Goal: Transaction & Acquisition: Purchase product/service

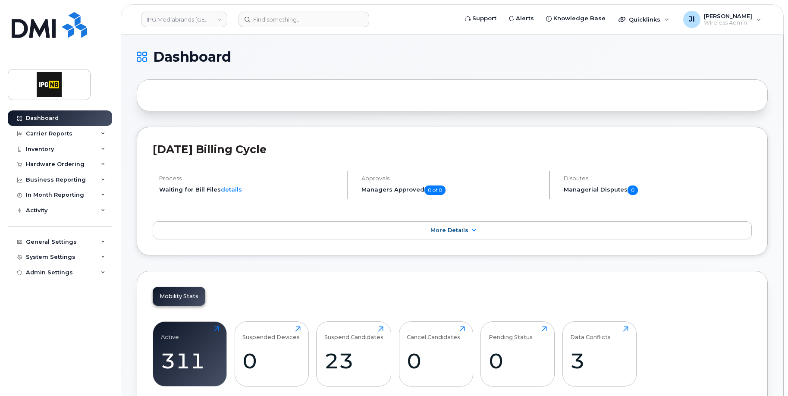
click at [327, 219] on div "September 2025 Billing Cycle Process Waiting for Bill Files details Approvals M…" at bounding box center [452, 191] width 631 height 128
click at [75, 163] on div "Hardware Ordering" at bounding box center [55, 164] width 59 height 7
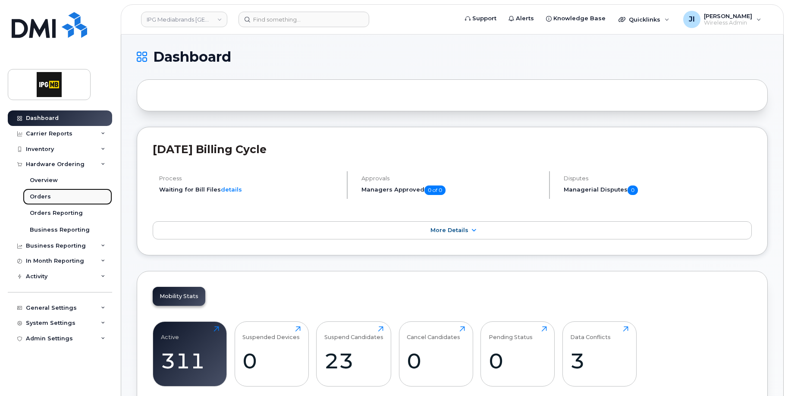
click at [47, 196] on div "Orders" at bounding box center [40, 197] width 21 height 8
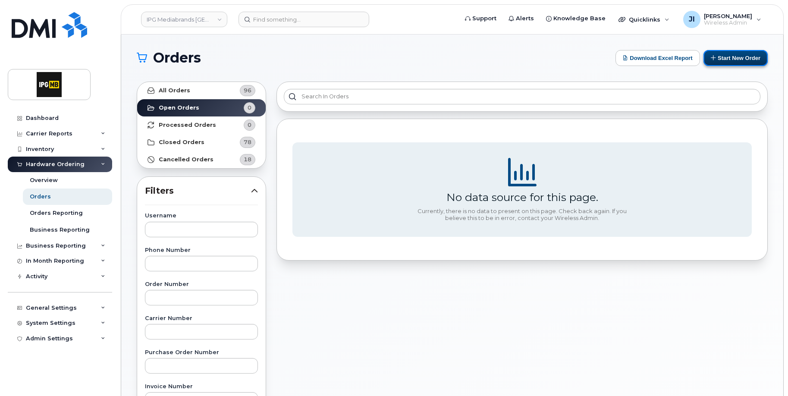
click at [725, 61] on button "Start New Order" at bounding box center [735, 58] width 64 height 16
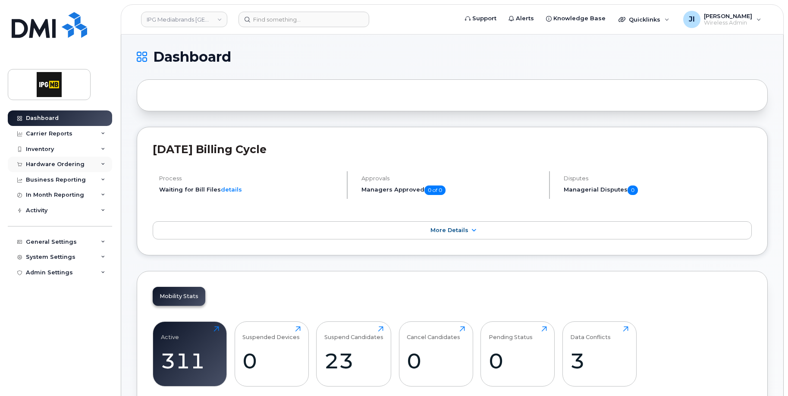
click at [74, 164] on div "Hardware Ordering" at bounding box center [55, 164] width 59 height 7
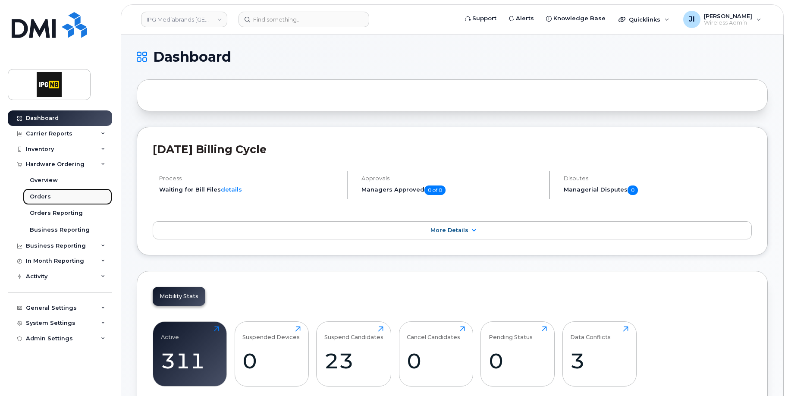
click at [47, 196] on div "Orders" at bounding box center [40, 197] width 21 height 8
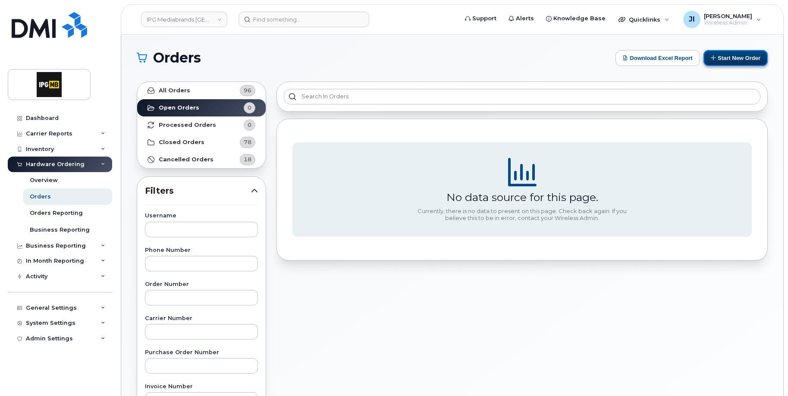
click at [718, 59] on button "Start New Order" at bounding box center [735, 58] width 64 height 16
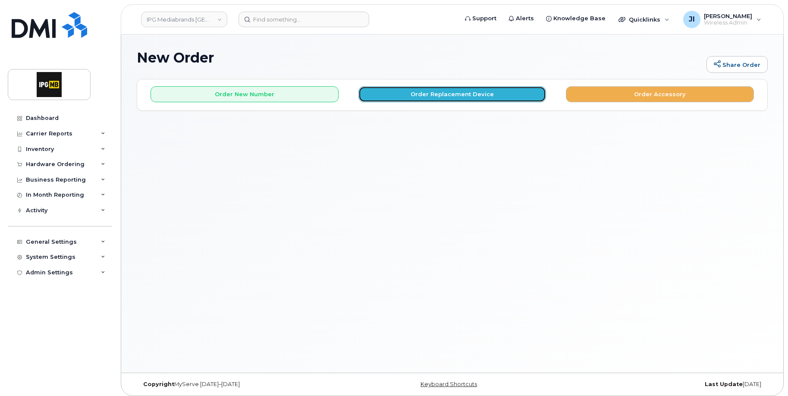
click at [393, 96] on button "Order Replacement Device" at bounding box center [452, 94] width 188 height 16
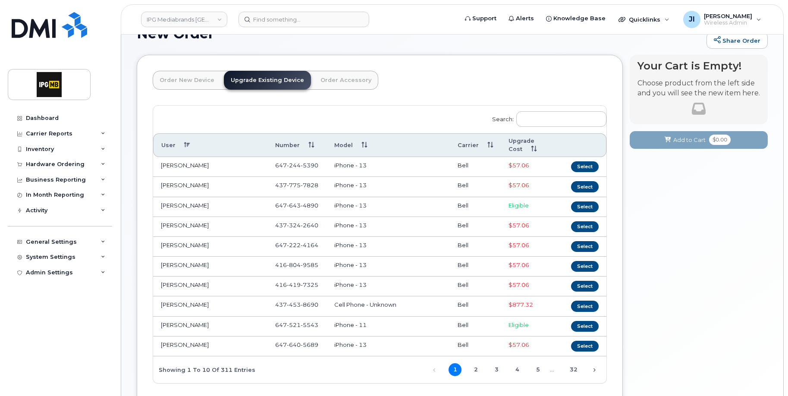
scroll to position [26, 0]
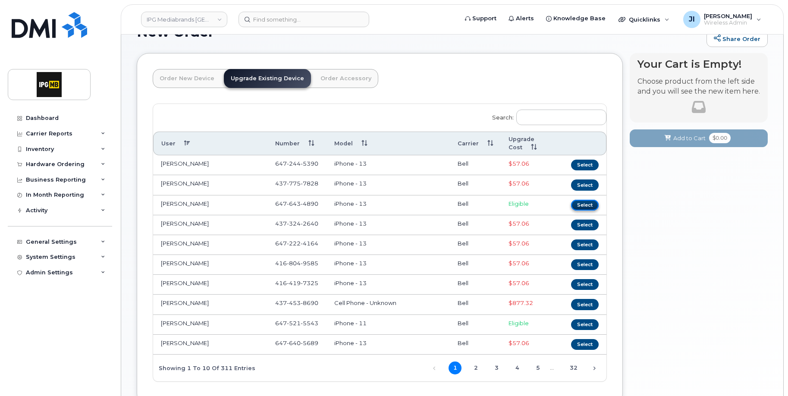
click at [590, 207] on button "Select" at bounding box center [585, 205] width 28 height 11
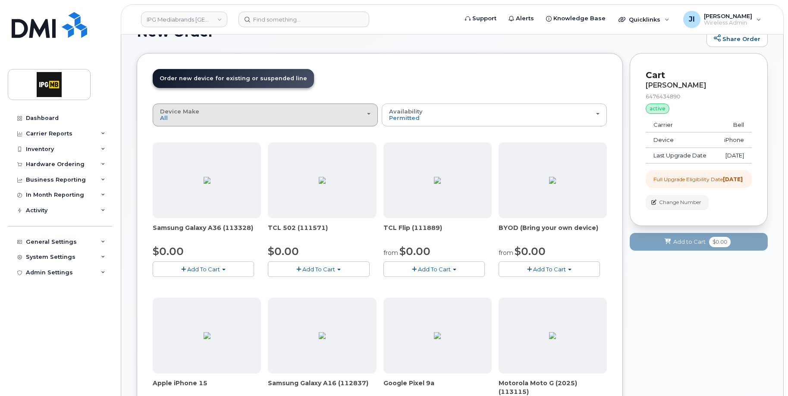
click at [349, 114] on div "Device Make All Aircard Android Cell Phone iPhone" at bounding box center [265, 114] width 210 height 13
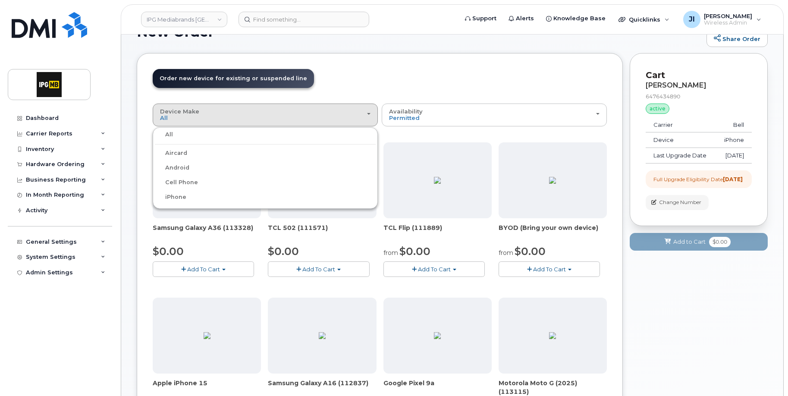
click at [255, 166] on div "Android" at bounding box center [265, 168] width 221 height 10
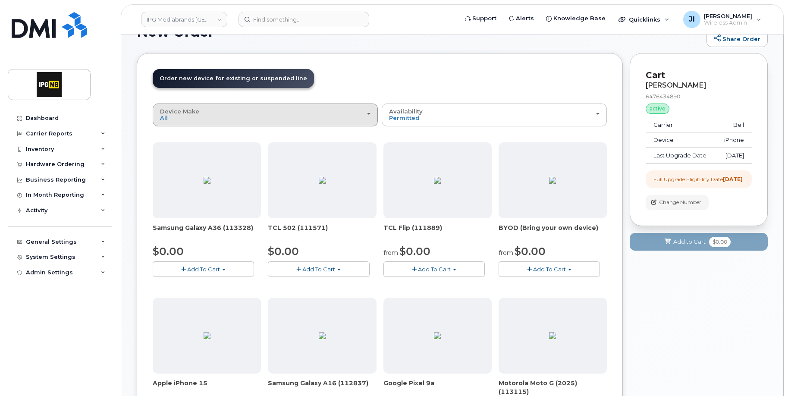
click at [369, 117] on div "Device Make All Aircard Android Cell Phone iPhone" at bounding box center [265, 114] width 210 height 13
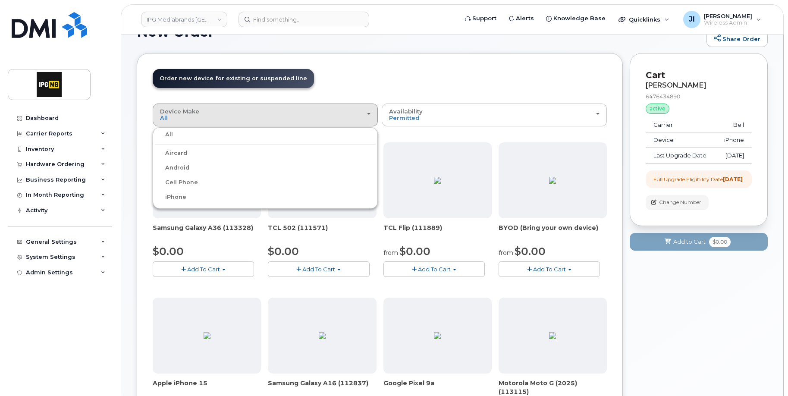
click at [178, 170] on label "Android" at bounding box center [172, 168] width 34 height 10
click at [0, 0] on input "Android" at bounding box center [0, 0] width 0 height 0
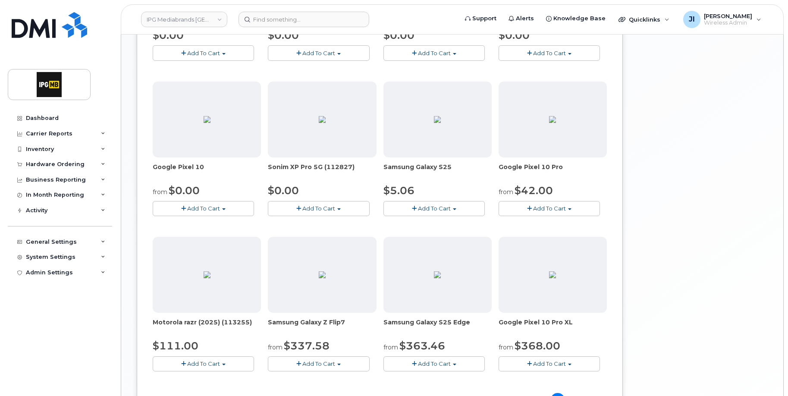
scroll to position [408, 0]
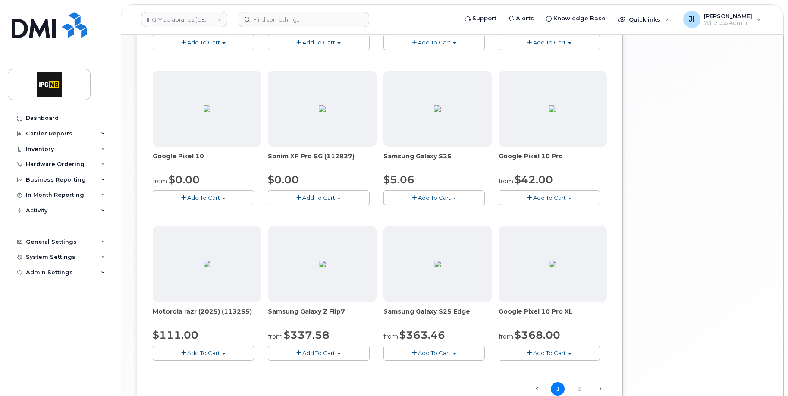
click at [456, 202] on button "Add To Cart" at bounding box center [433, 197] width 101 height 15
click at [679, 225] on div "Your Cart is Empty! Choose product from the left side and you will see the new …" at bounding box center [698, 51] width 138 height 761
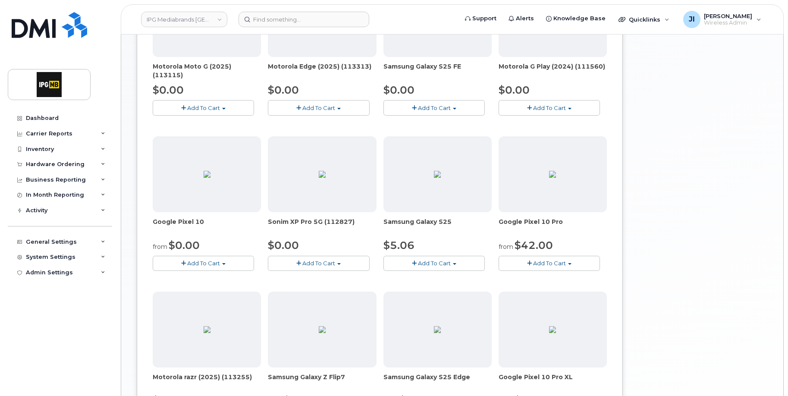
scroll to position [333, 0]
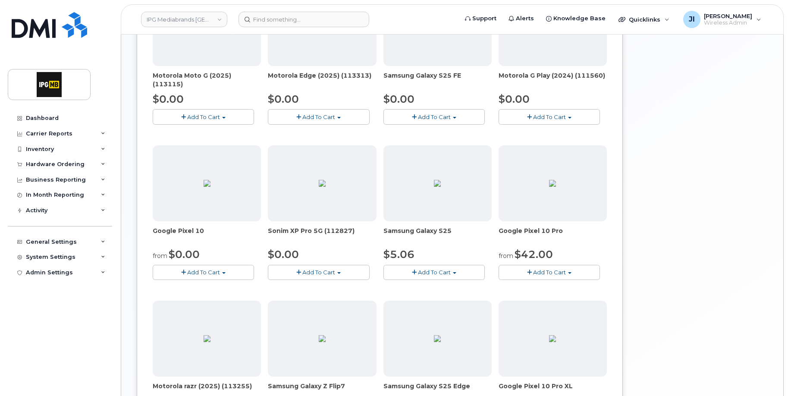
click at [460, 120] on button "Add To Cart" at bounding box center [433, 116] width 101 height 15
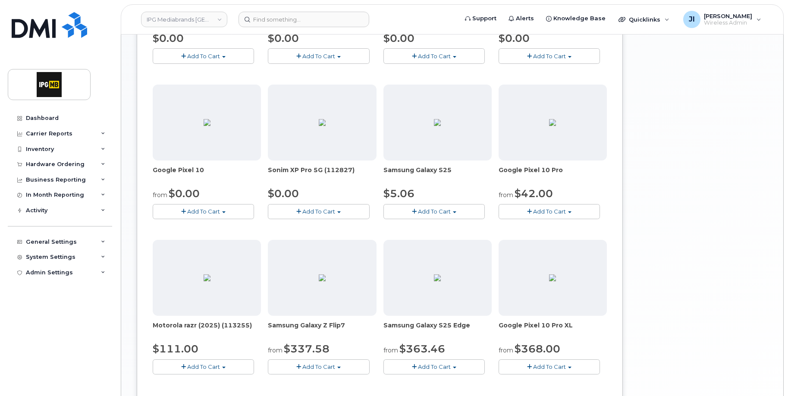
scroll to position [487, 0]
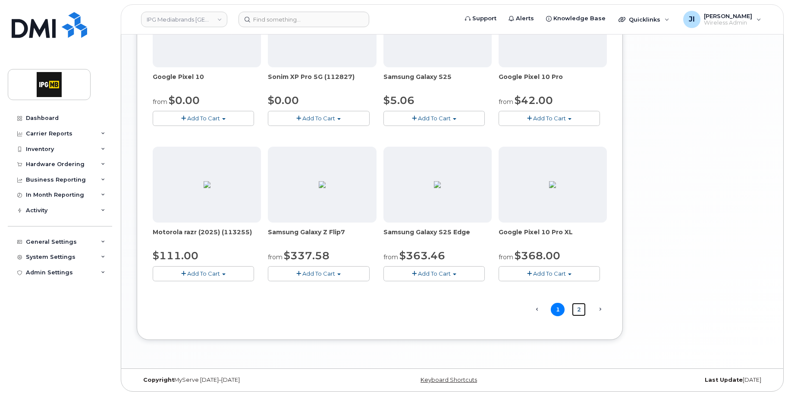
click at [581, 309] on link "2" at bounding box center [579, 309] width 14 height 13
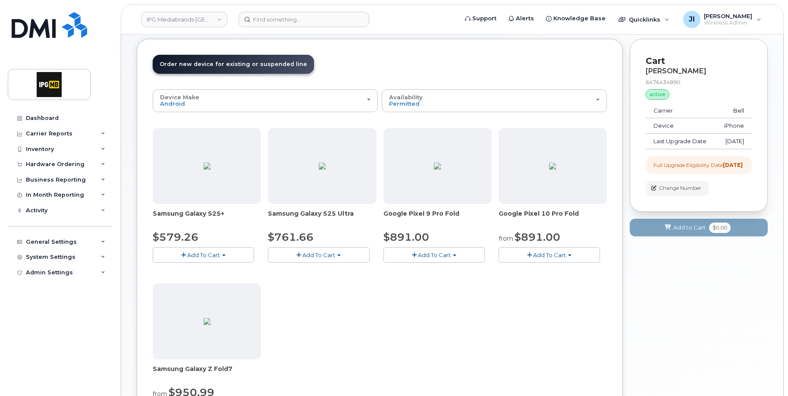
scroll to position [41, 0]
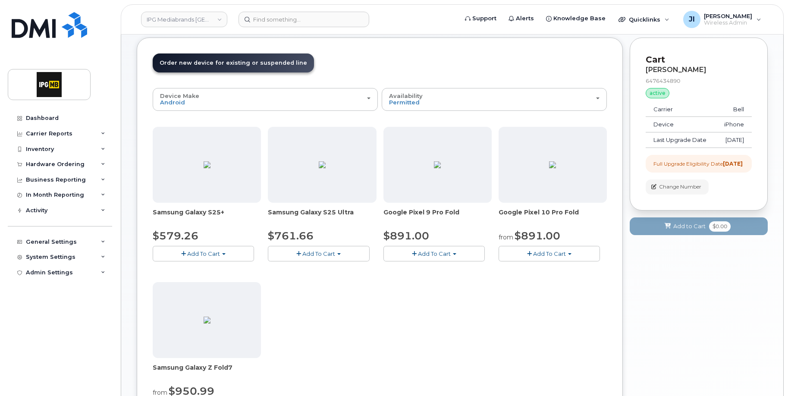
click at [348, 253] on button "Add To Cart" at bounding box center [318, 253] width 101 height 15
click at [381, 344] on div "Samsung Galaxy S25+ $579.26 Add To Cart Model Silver 256 GB ships when availabl…" at bounding box center [380, 279] width 454 height 304
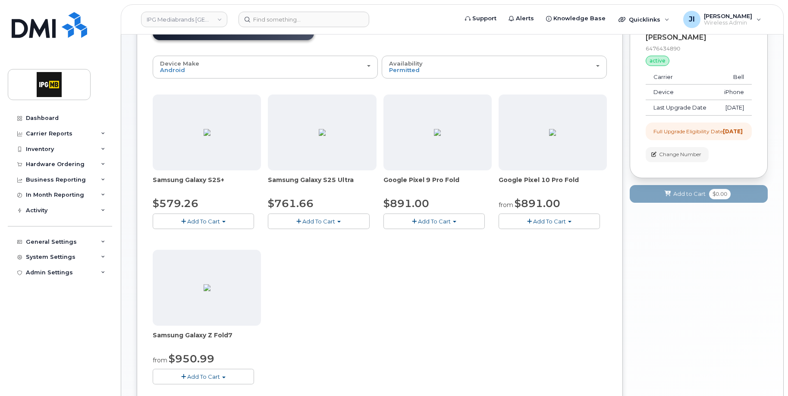
scroll to position [76, 0]
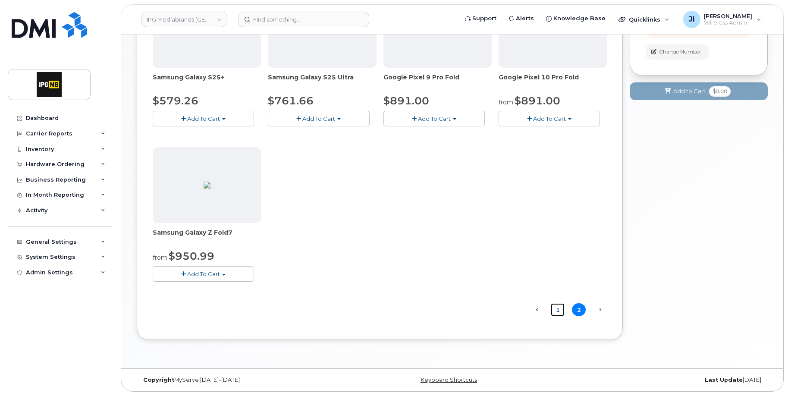
click at [556, 308] on link "1" at bounding box center [558, 309] width 14 height 13
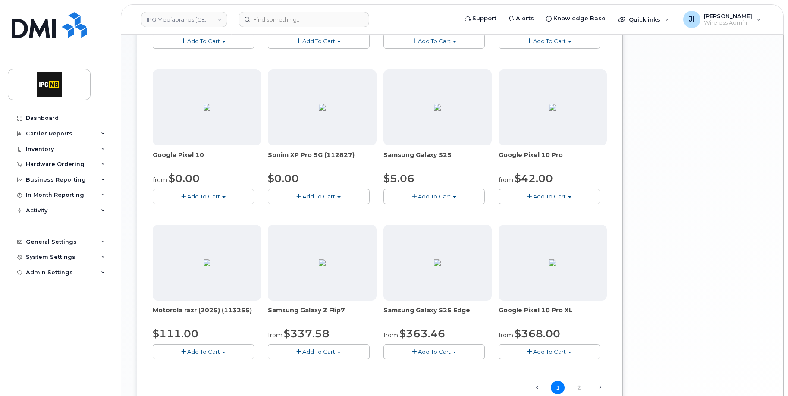
scroll to position [410, 0]
click at [468, 353] on button "Add To Cart" at bounding box center [433, 351] width 101 height 15
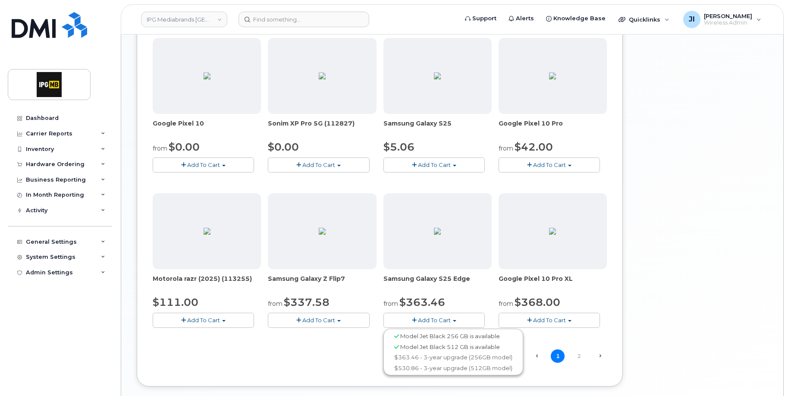
scroll to position [439, 0]
click at [680, 306] on div "Your Cart is Empty! Choose product from the left side and you will see the new …" at bounding box center [698, 20] width 138 height 761
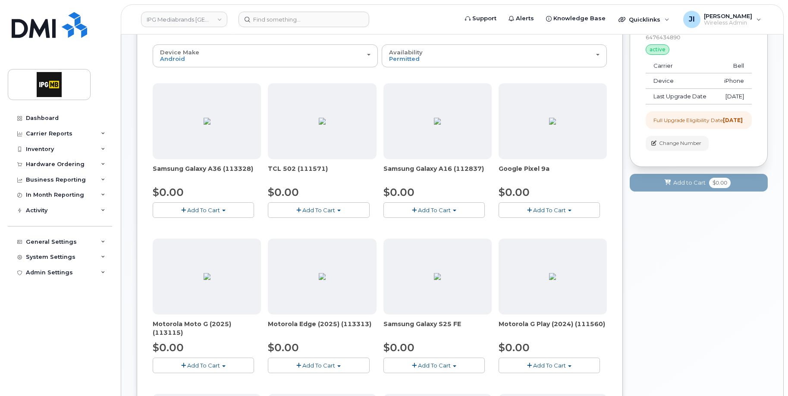
scroll to position [82, 0]
